Goal: Task Accomplishment & Management: Manage account settings

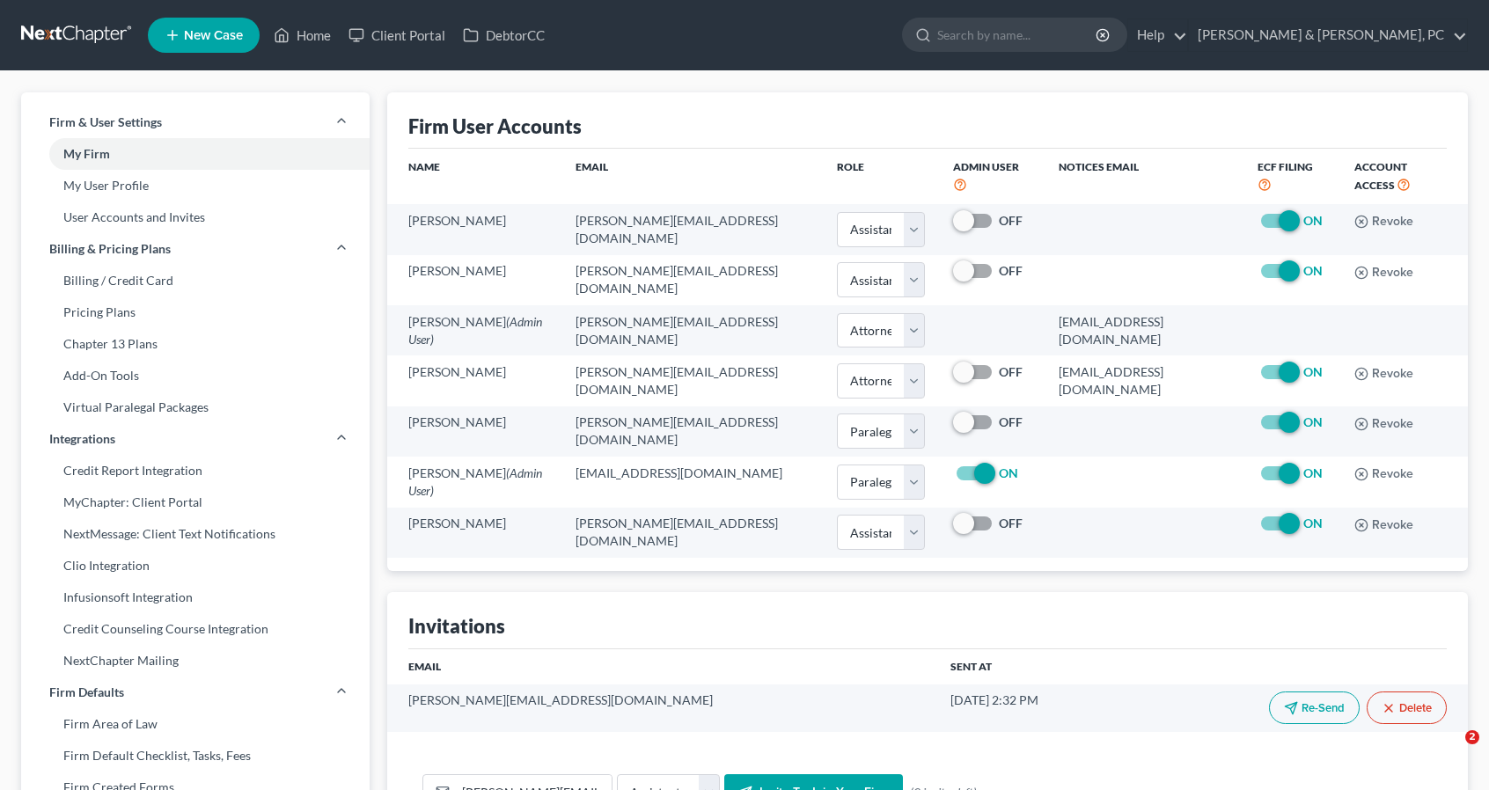
select select "2"
select select "0"
select select "1"
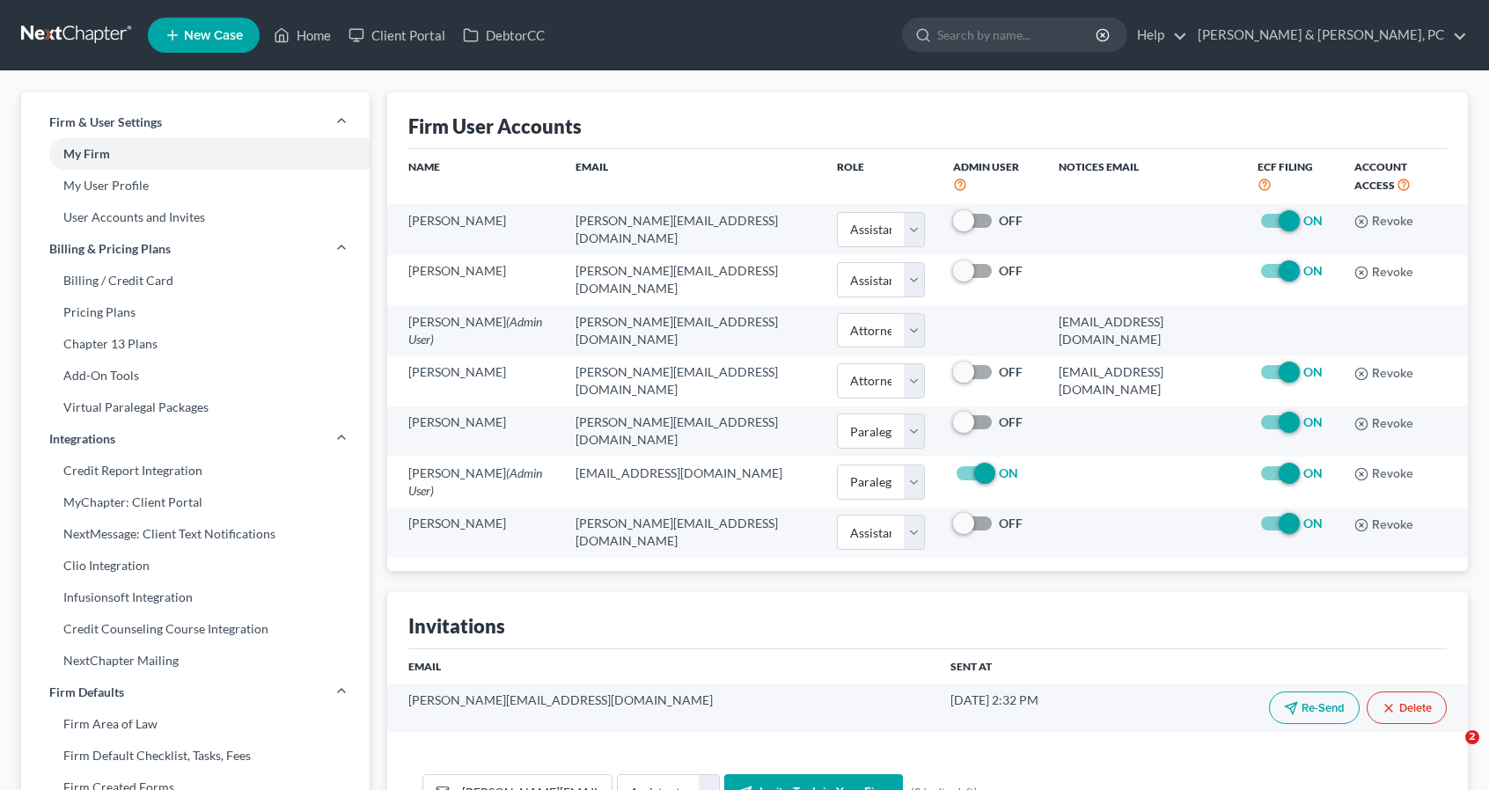
select select "1"
select select "2"
select select "assistant"
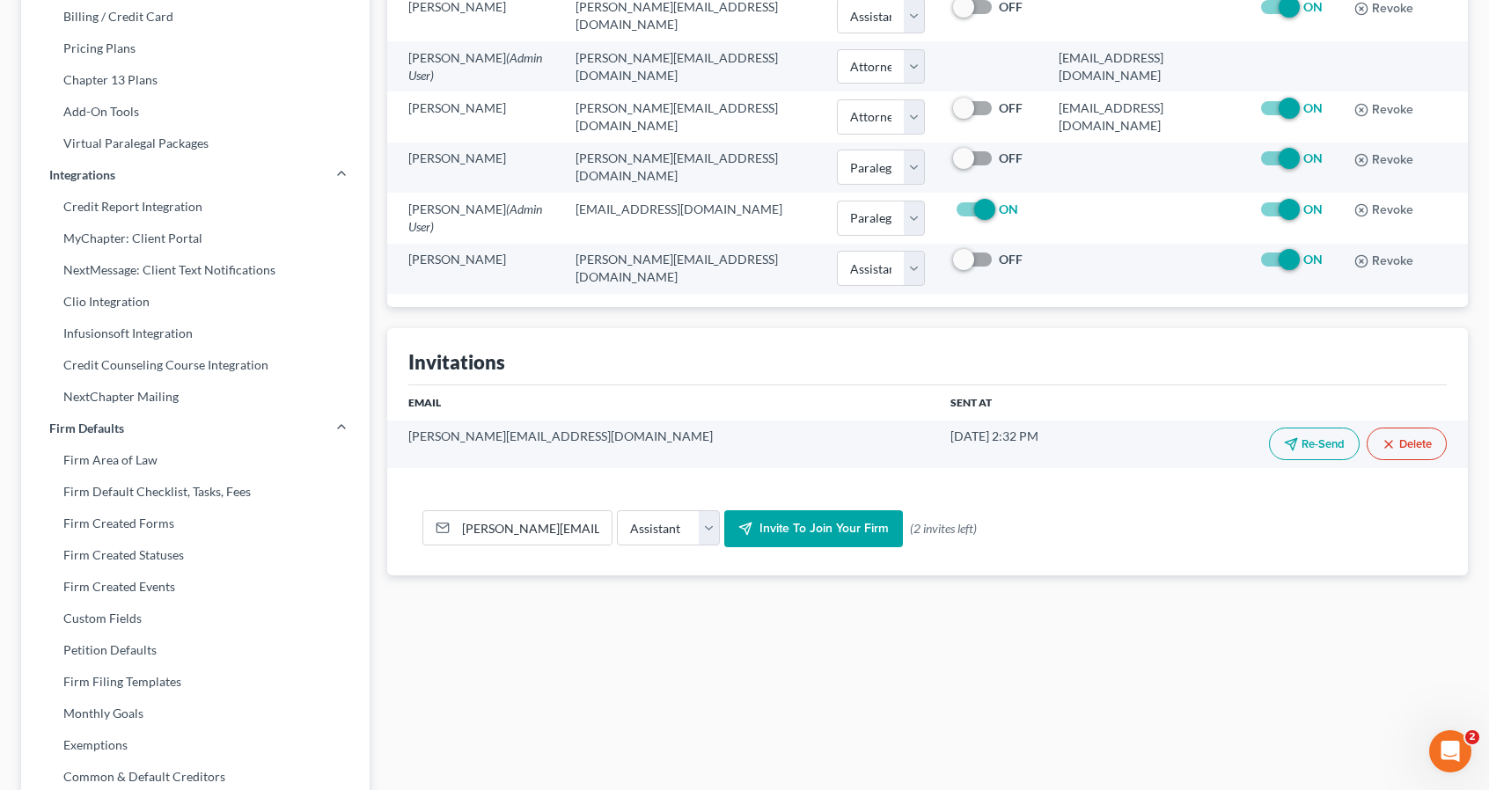
click at [838, 521] on span "Invite to join your firm" at bounding box center [824, 528] width 129 height 15
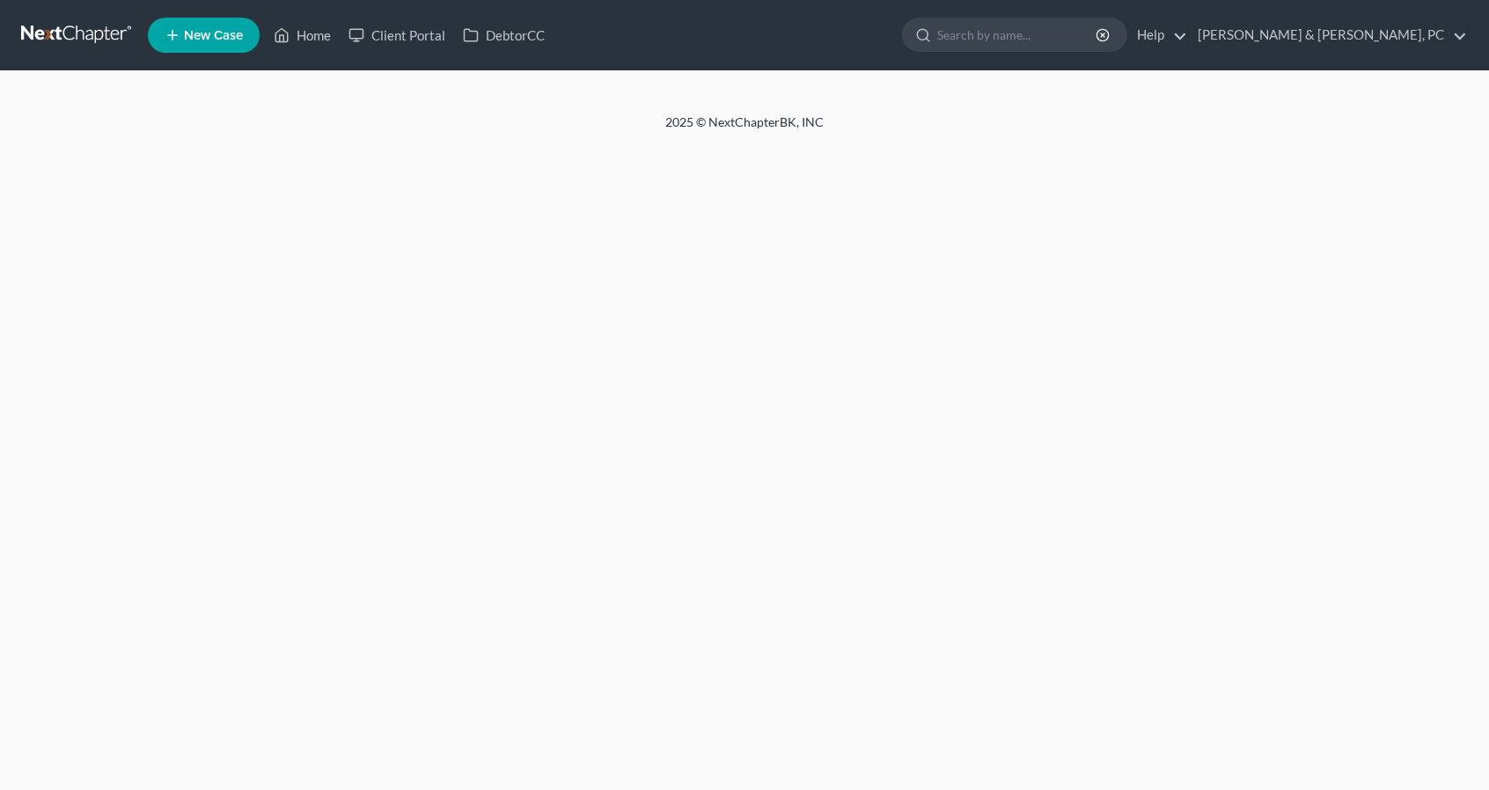
select select "2"
select select "0"
select select "1"
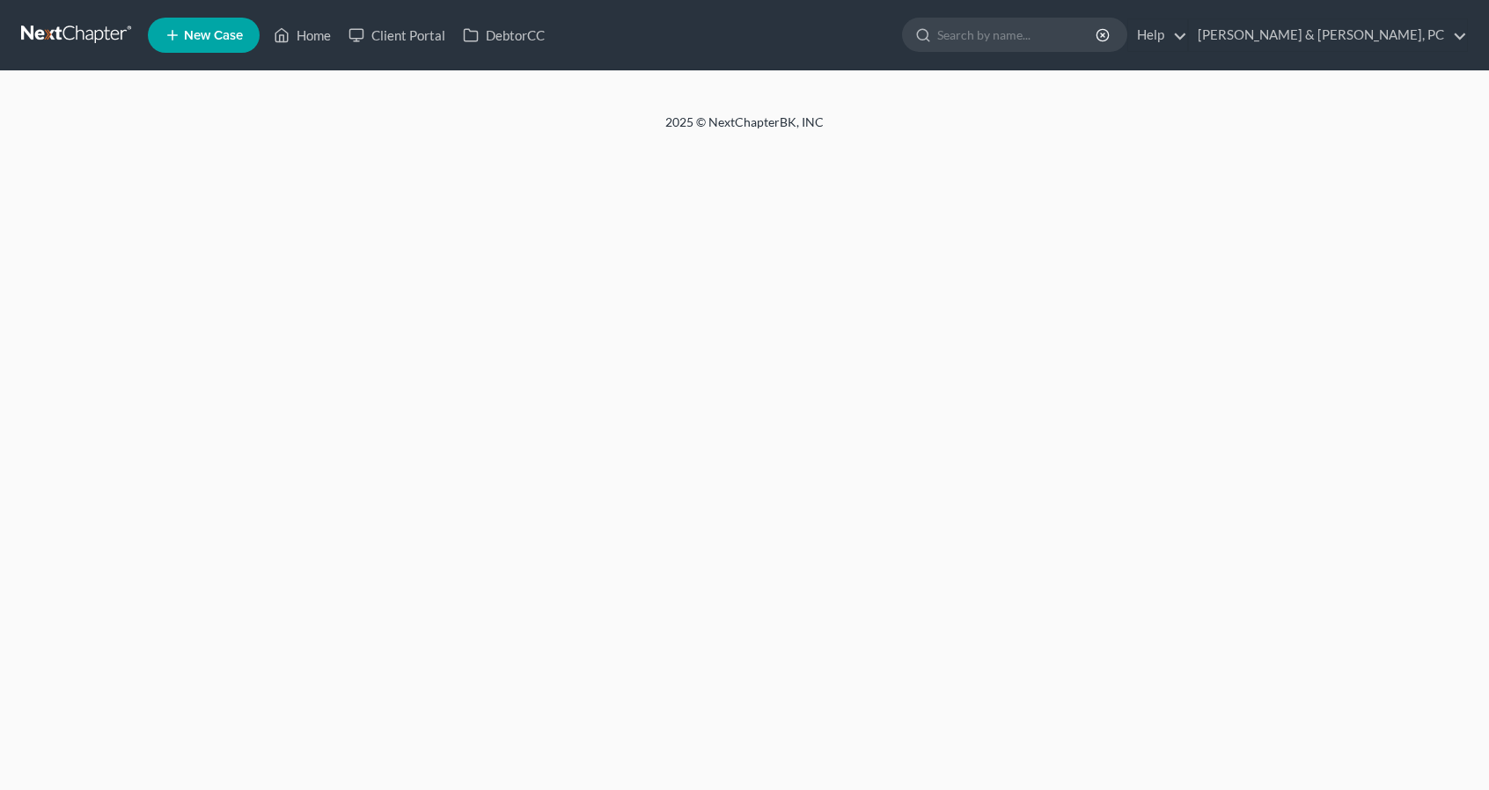
select select "1"
select select "2"
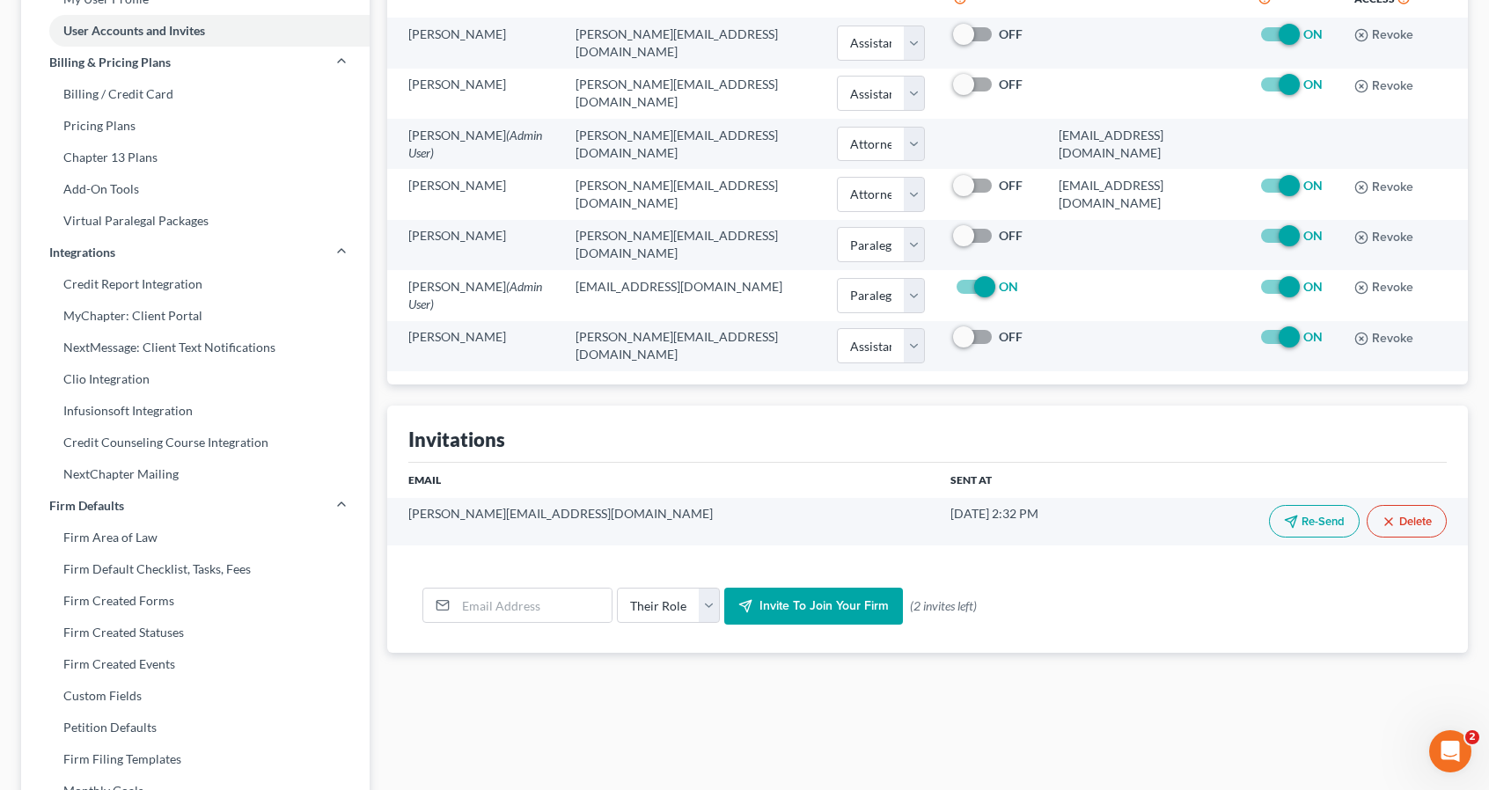
scroll to position [228, 0]
